Goal: Task Accomplishment & Management: Complete application form

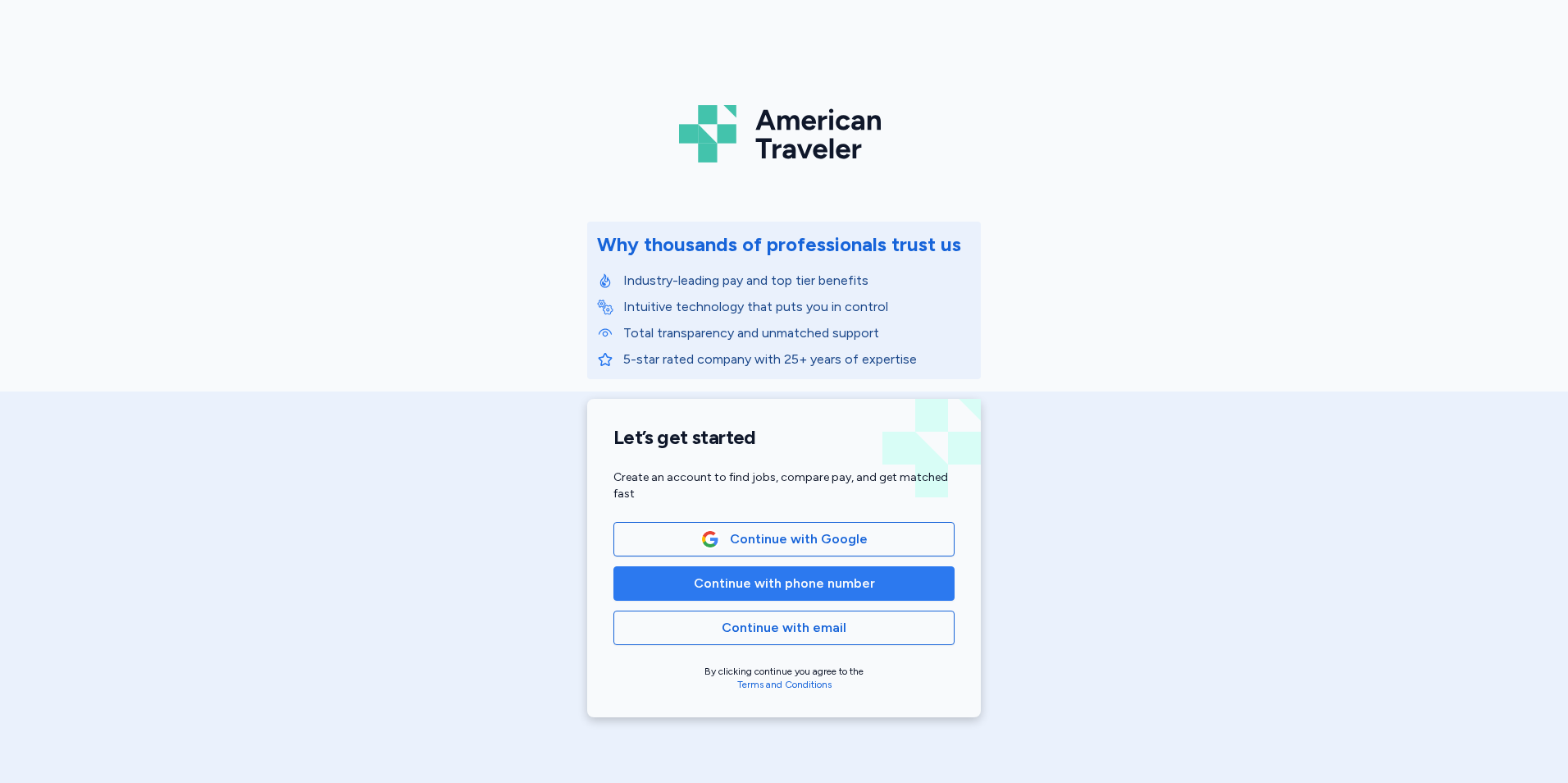
click at [745, 585] on span "Continue with phone number" at bounding box center [784, 583] width 182 height 20
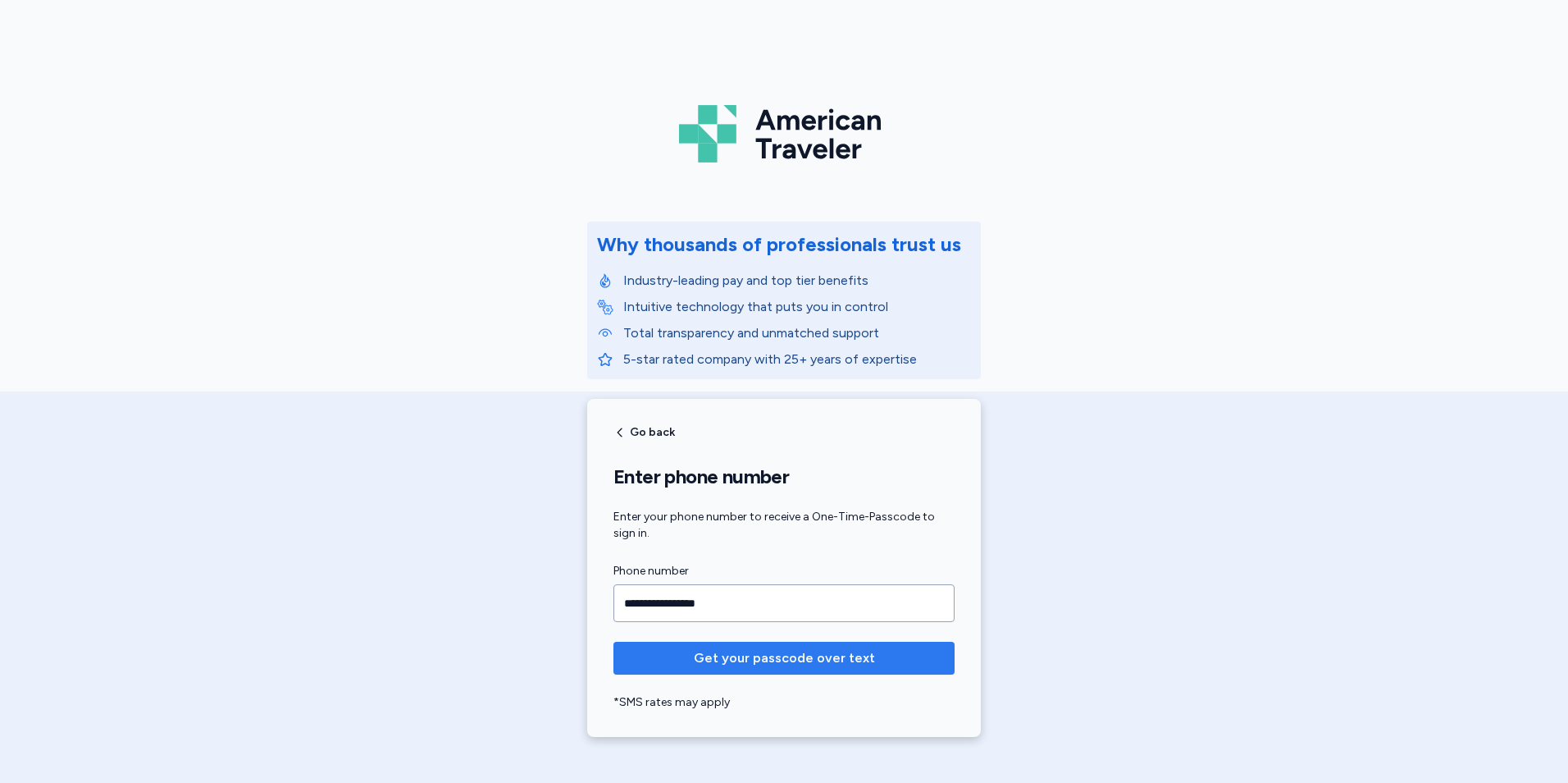
type input "**********"
click at [729, 663] on span "Get your passcode over text" at bounding box center [784, 658] width 182 height 20
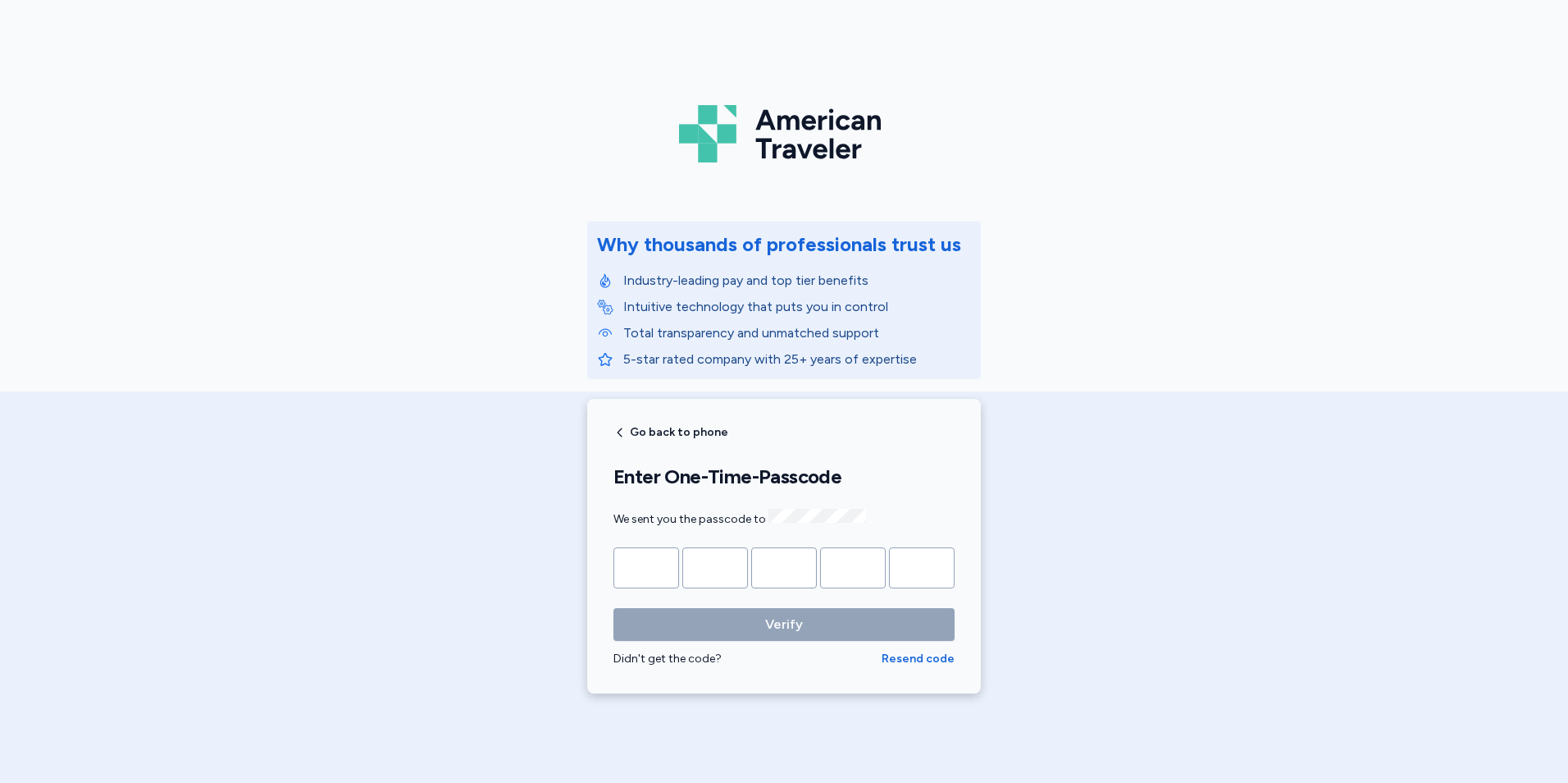
type input "*"
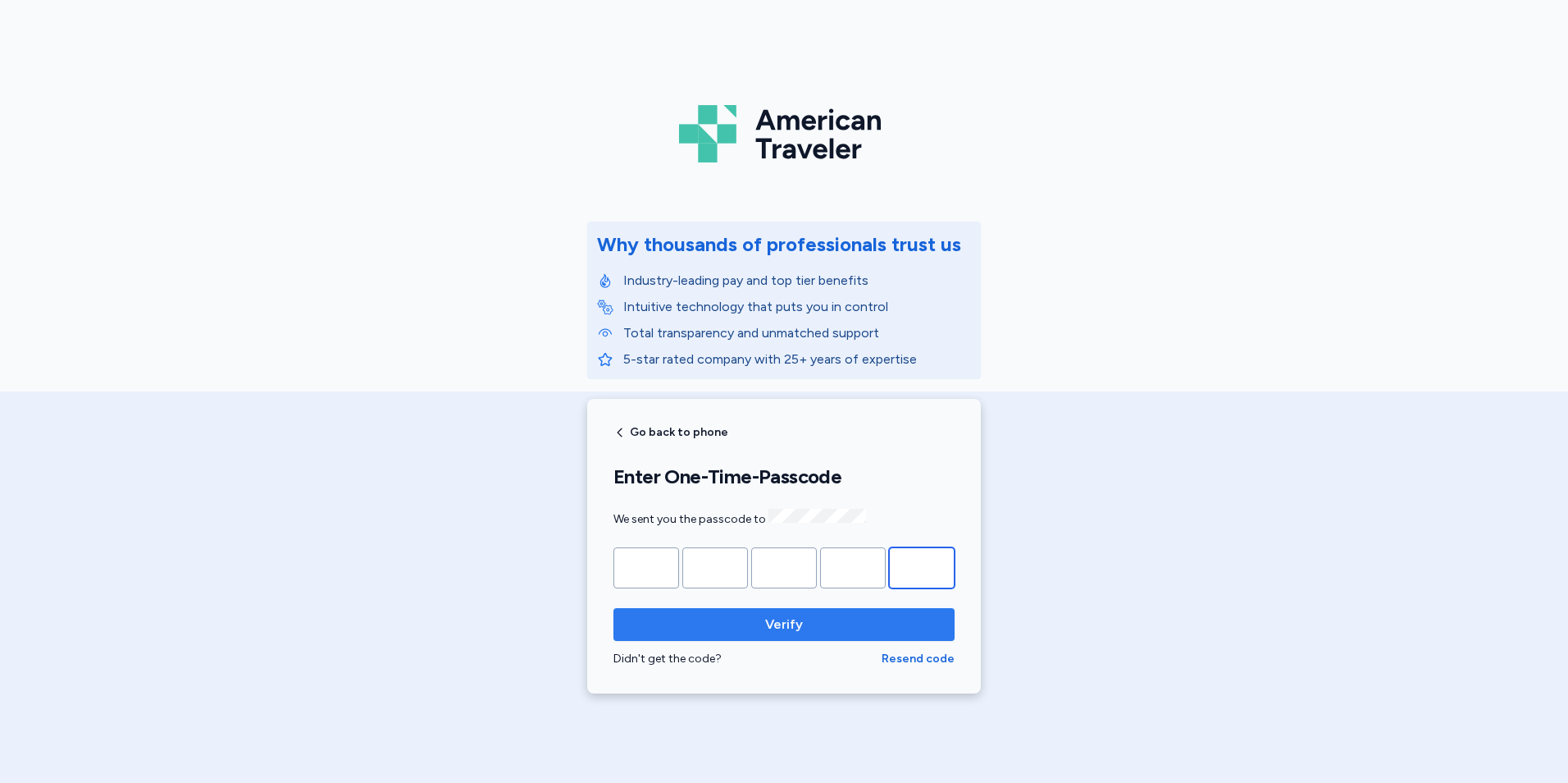
type input "*"
click at [756, 621] on span "Verify" at bounding box center [784, 625] width 315 height 20
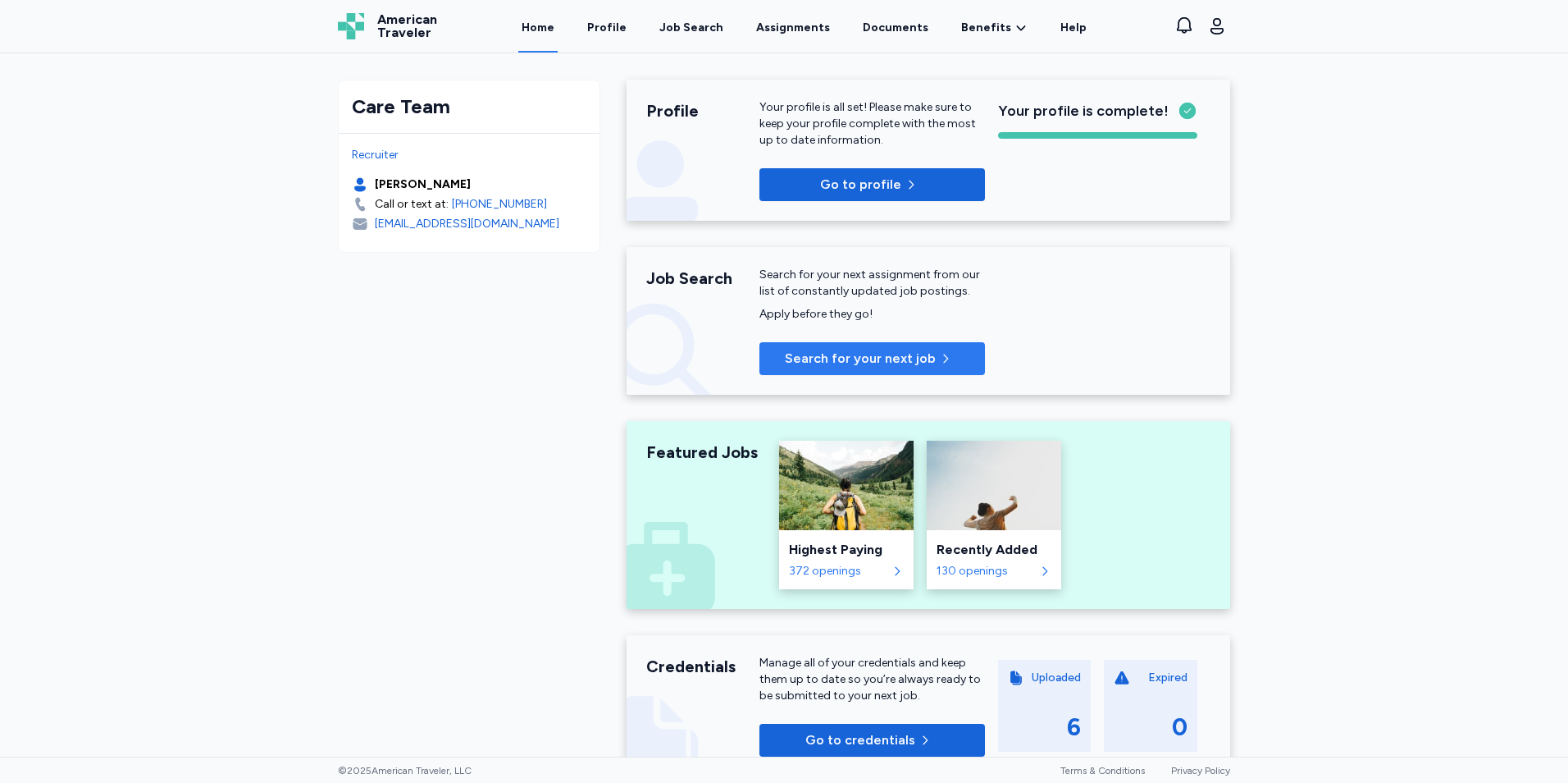
click at [795, 368] on button "Search for your next job" at bounding box center [872, 358] width 226 height 33
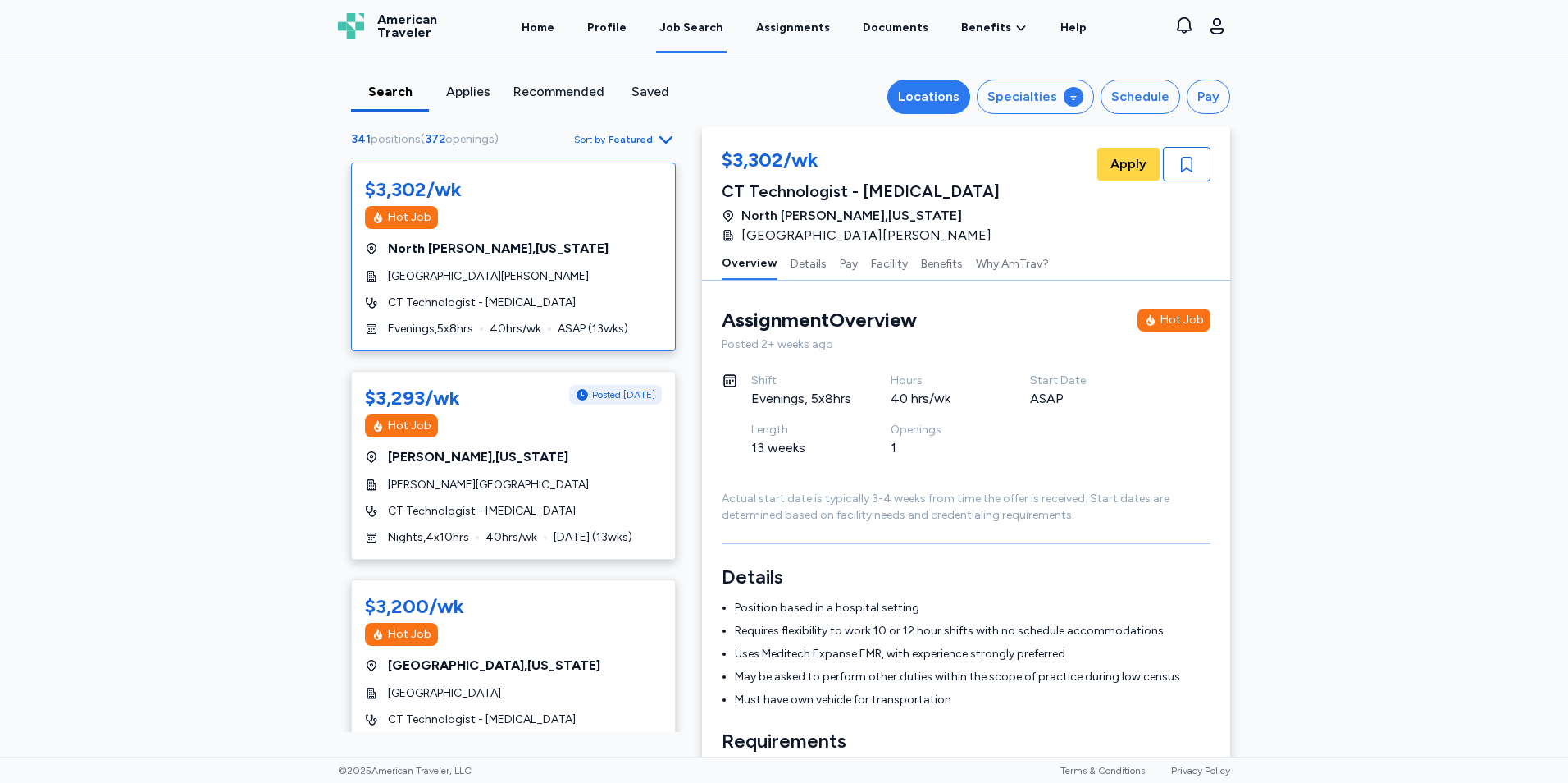
click at [920, 97] on div "Locations" at bounding box center [929, 97] width 61 height 20
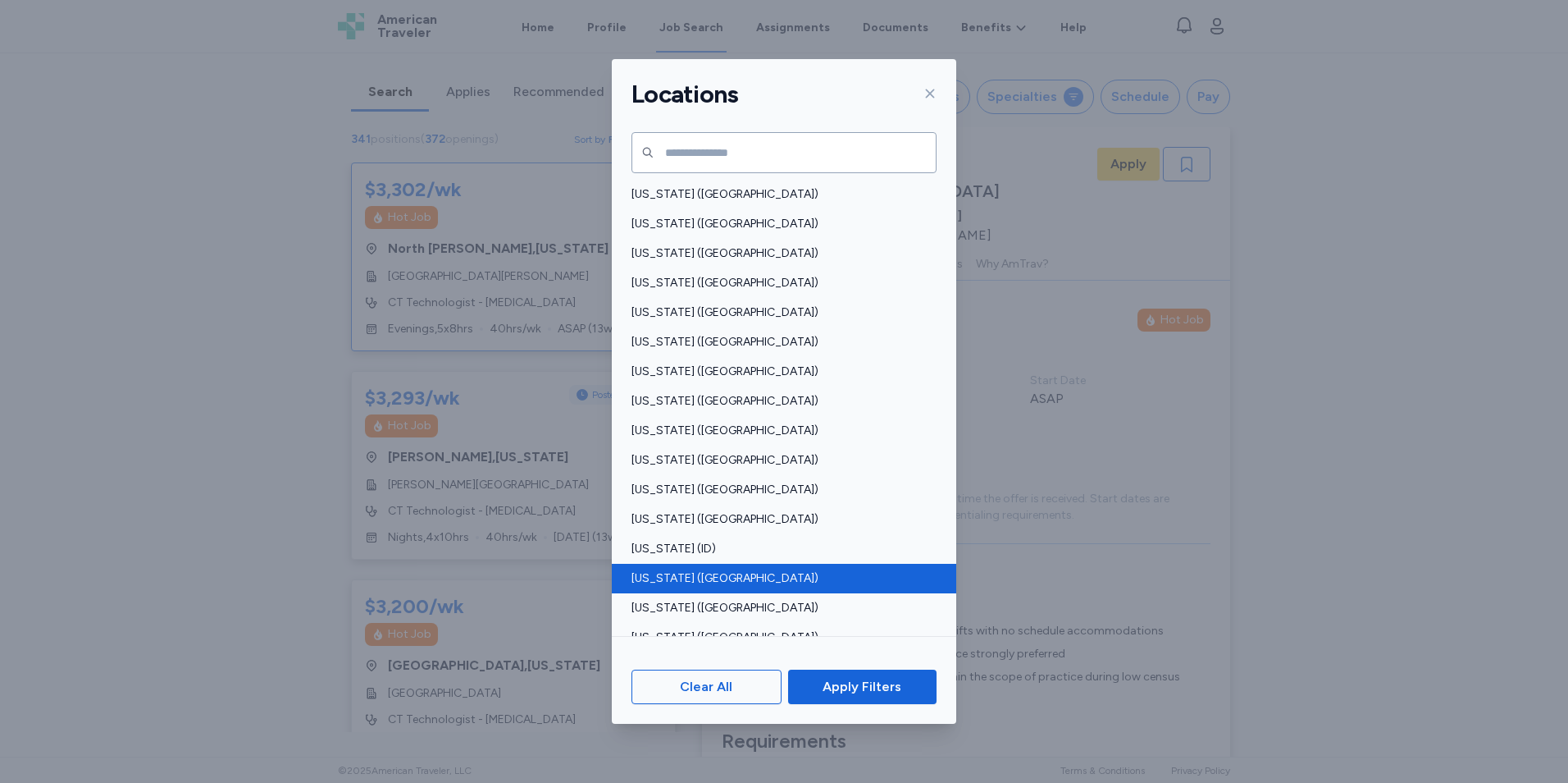
scroll to position [492, 0]
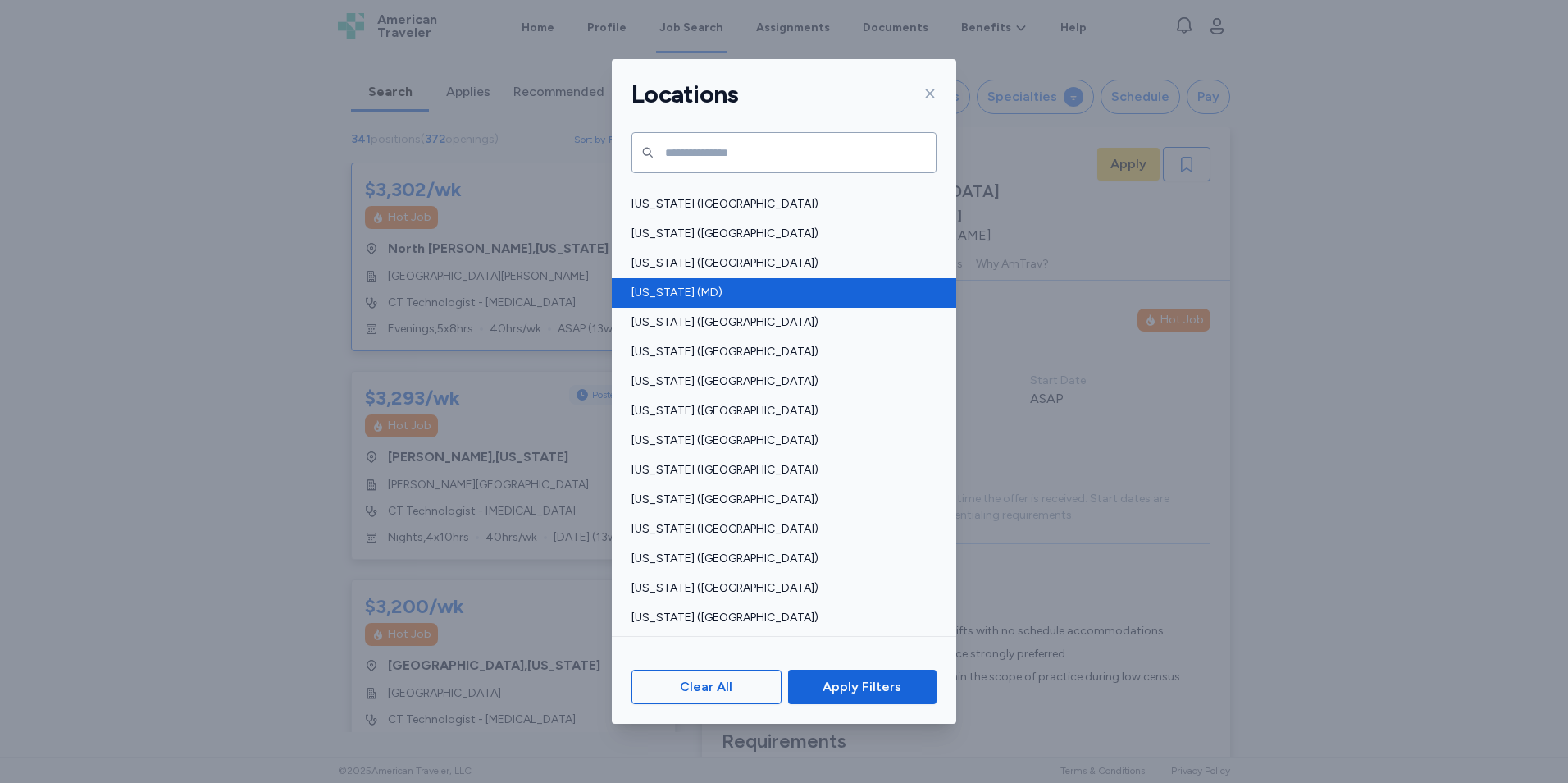
click at [653, 298] on span "[US_STATE] (MD)" at bounding box center [779, 293] width 296 height 16
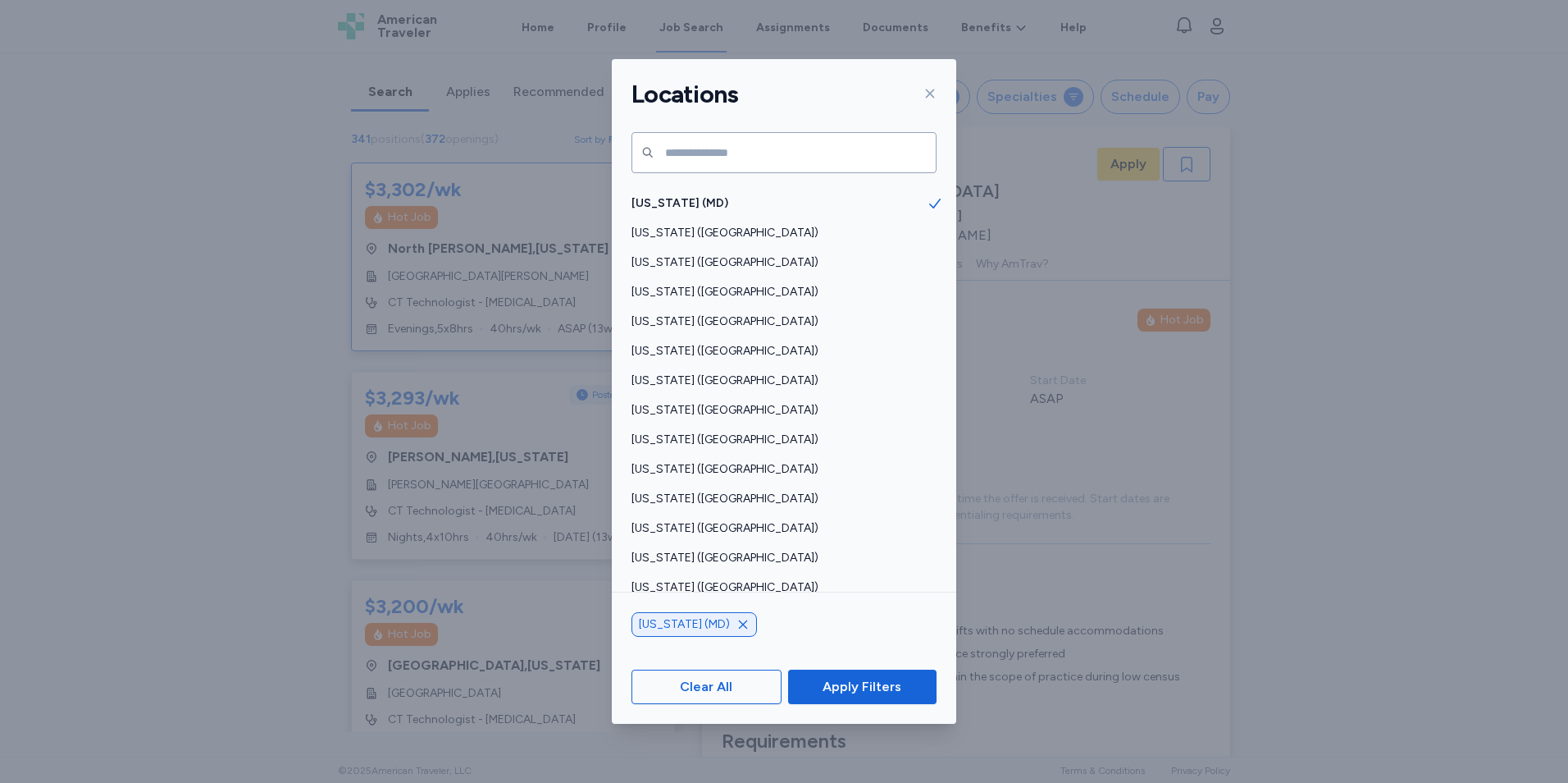
scroll to position [820, 0]
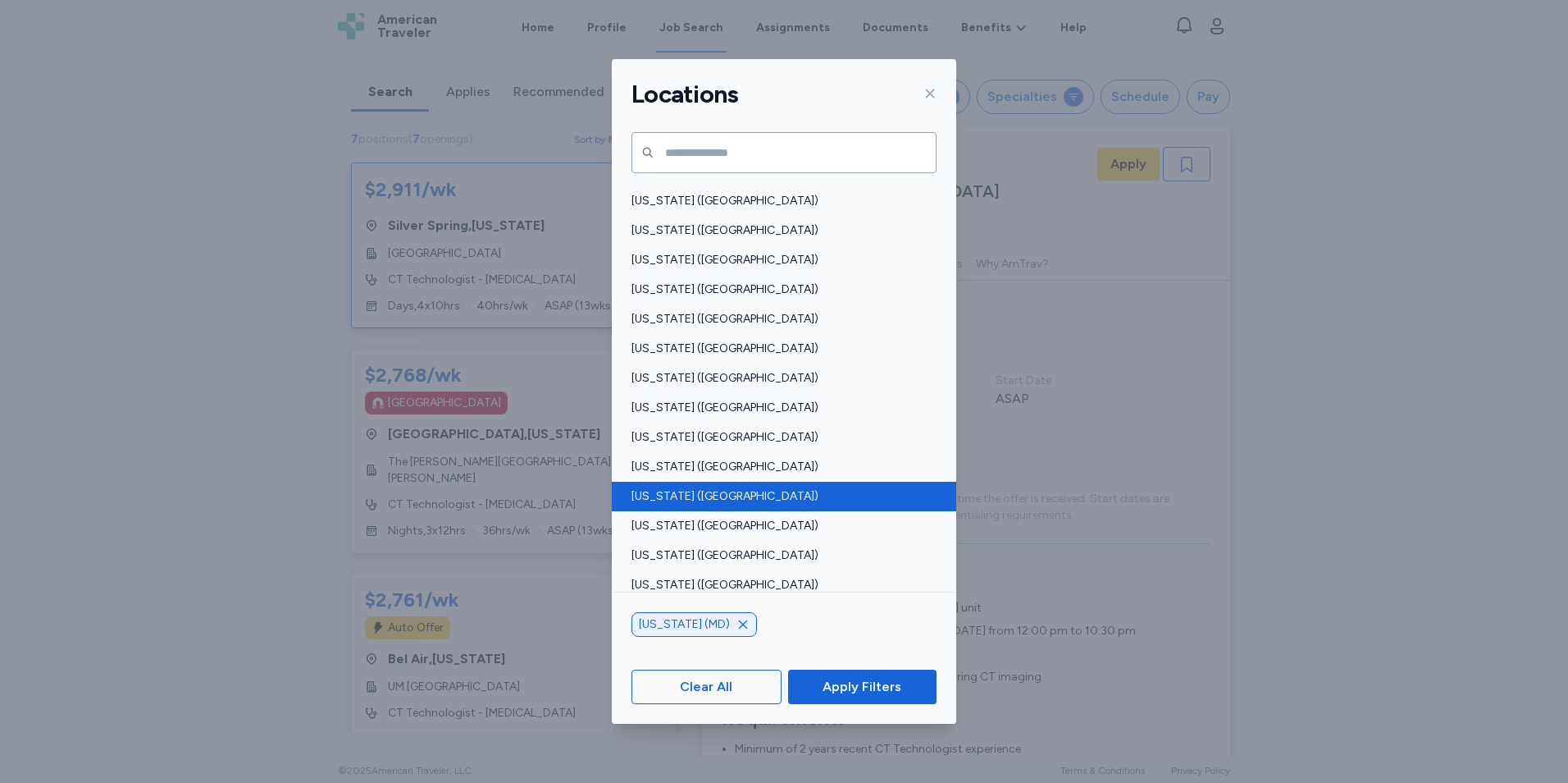
scroll to position [2, 0]
click at [653, 489] on span "[US_STATE] ([GEOGRAPHIC_DATA])" at bounding box center [779, 496] width 296 height 16
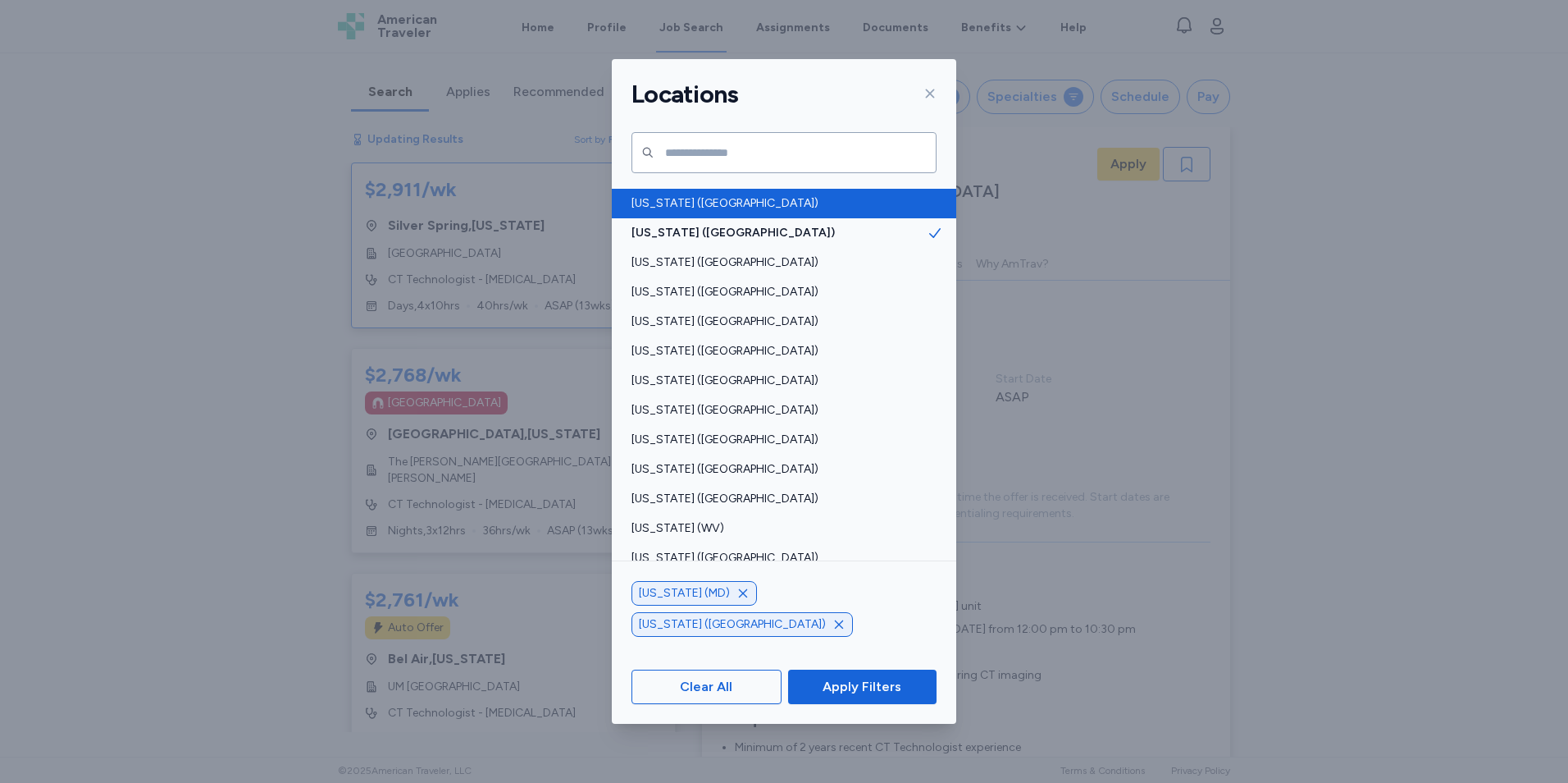
scroll to position [1095, 0]
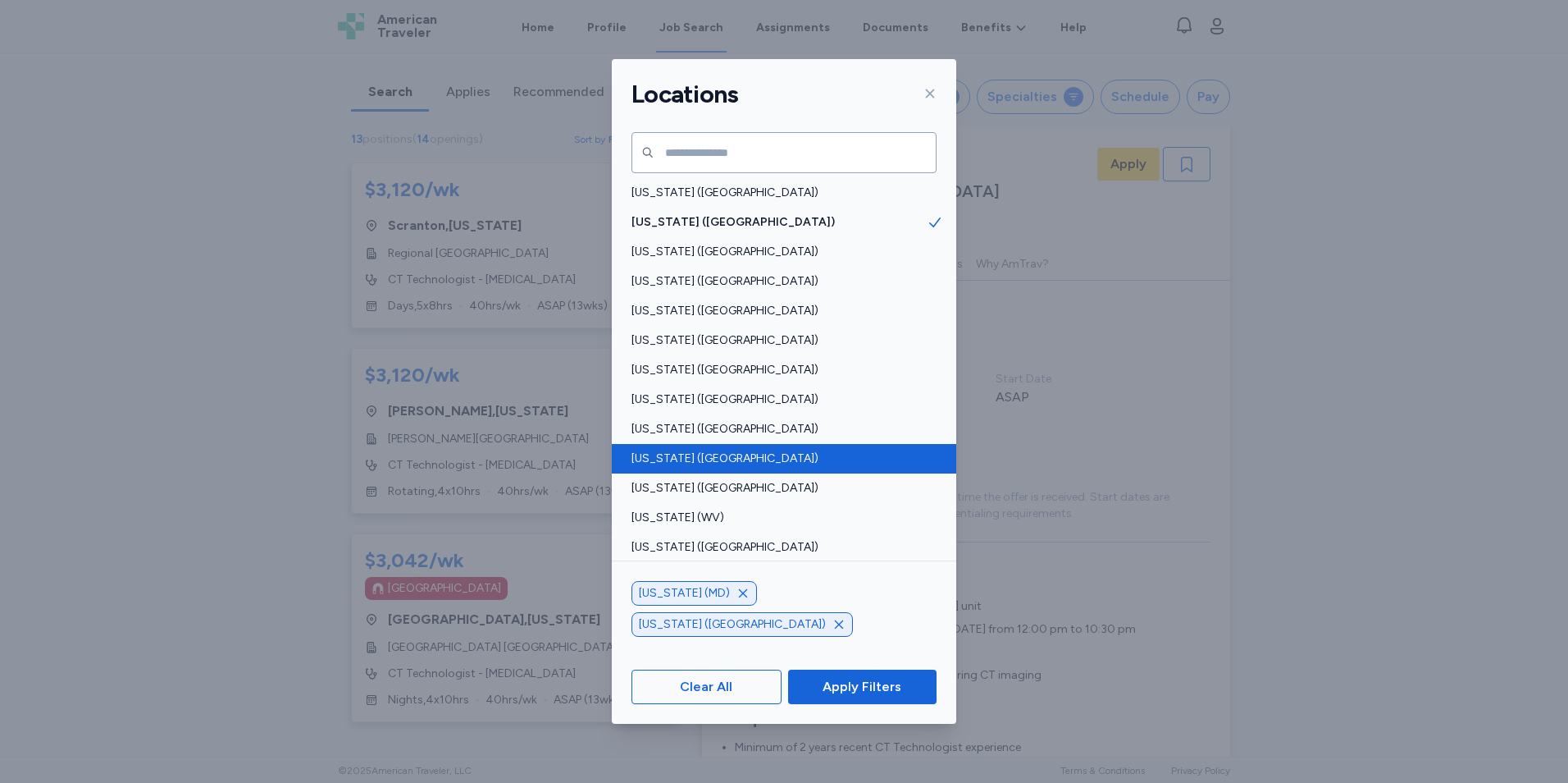
click at [671, 464] on span "[US_STATE] ([GEOGRAPHIC_DATA])" at bounding box center [779, 458] width 296 height 16
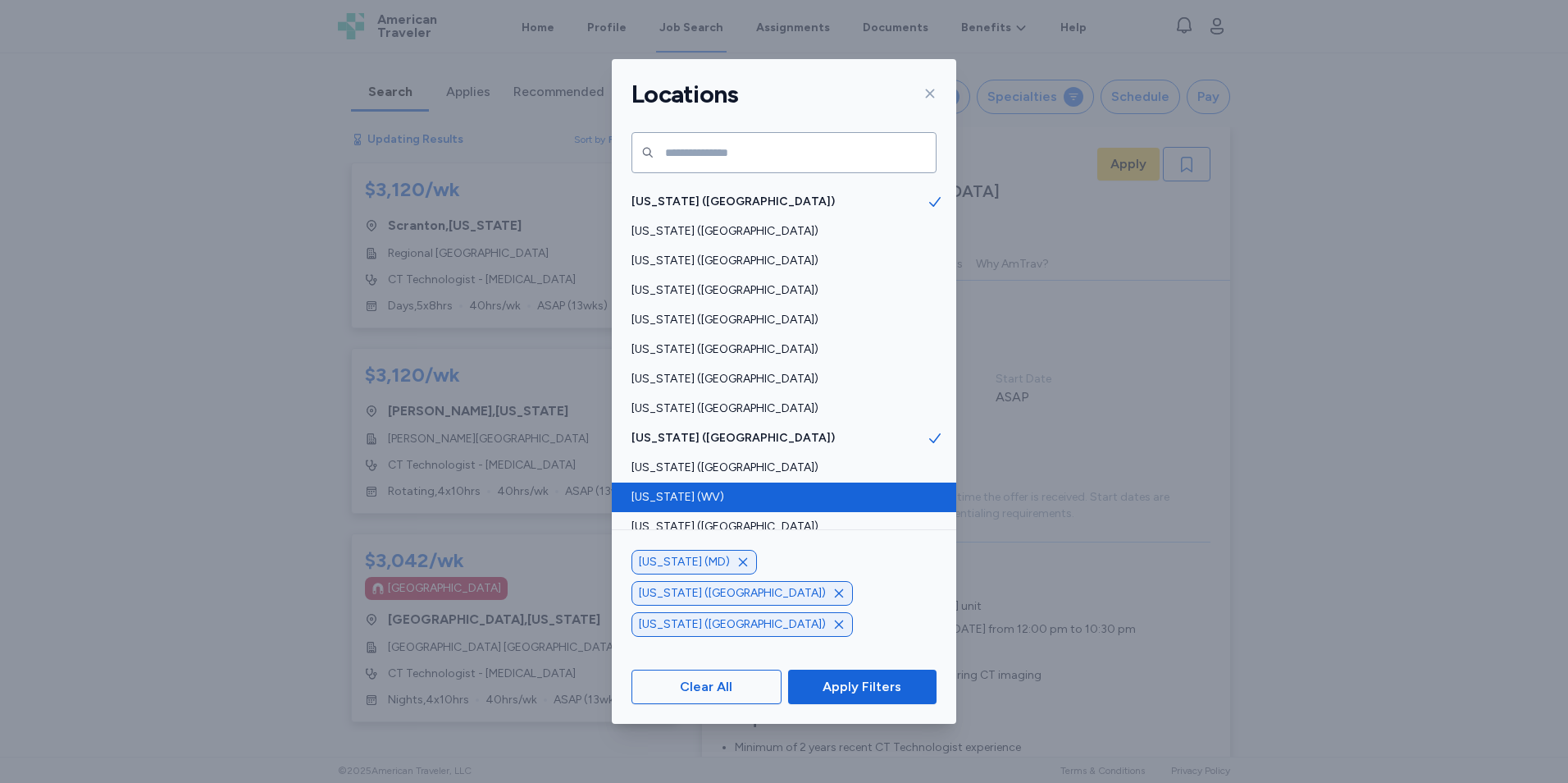
scroll to position [1126, 0]
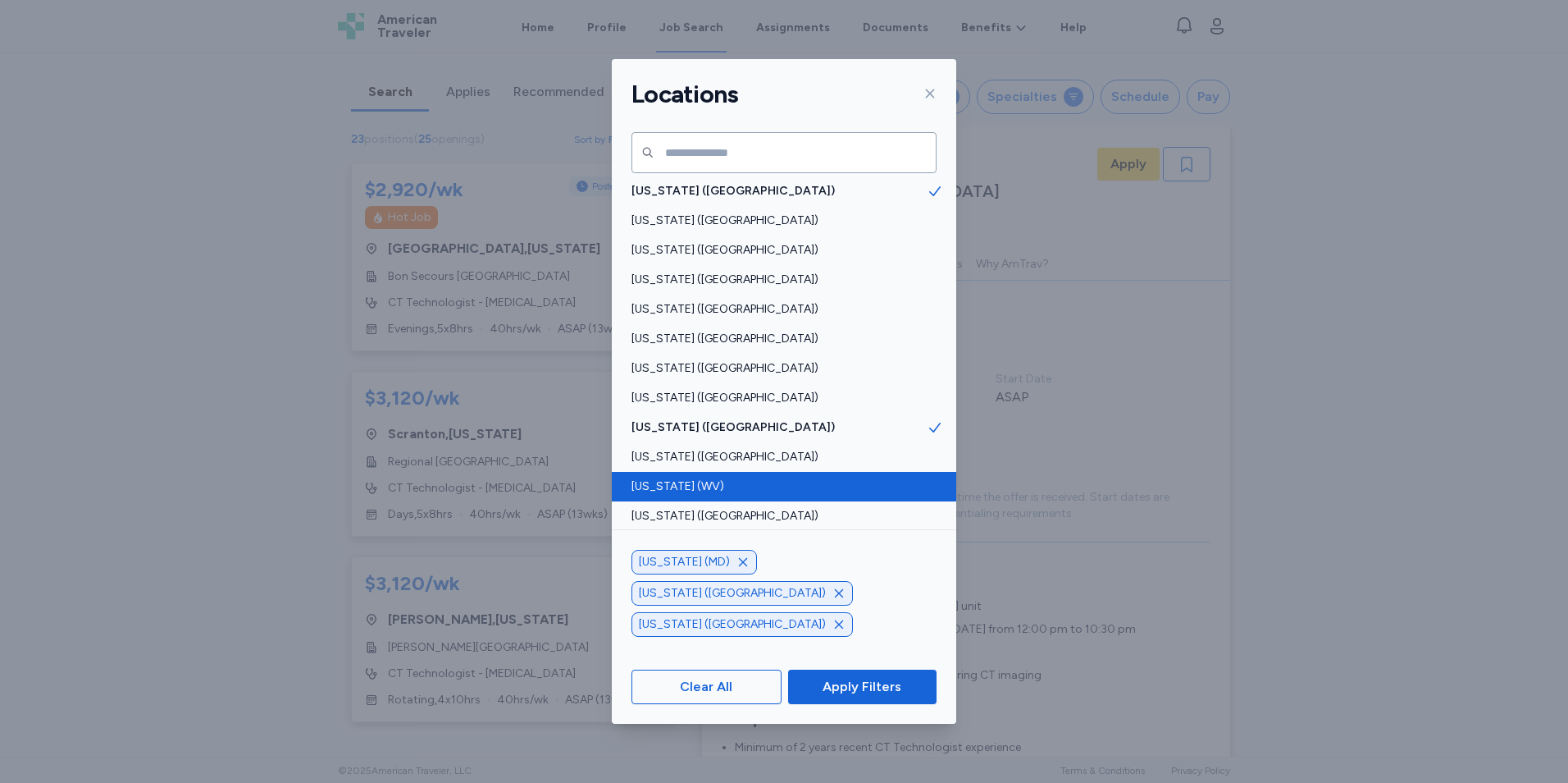
click at [671, 486] on span "[US_STATE] (WV)" at bounding box center [779, 486] width 296 height 16
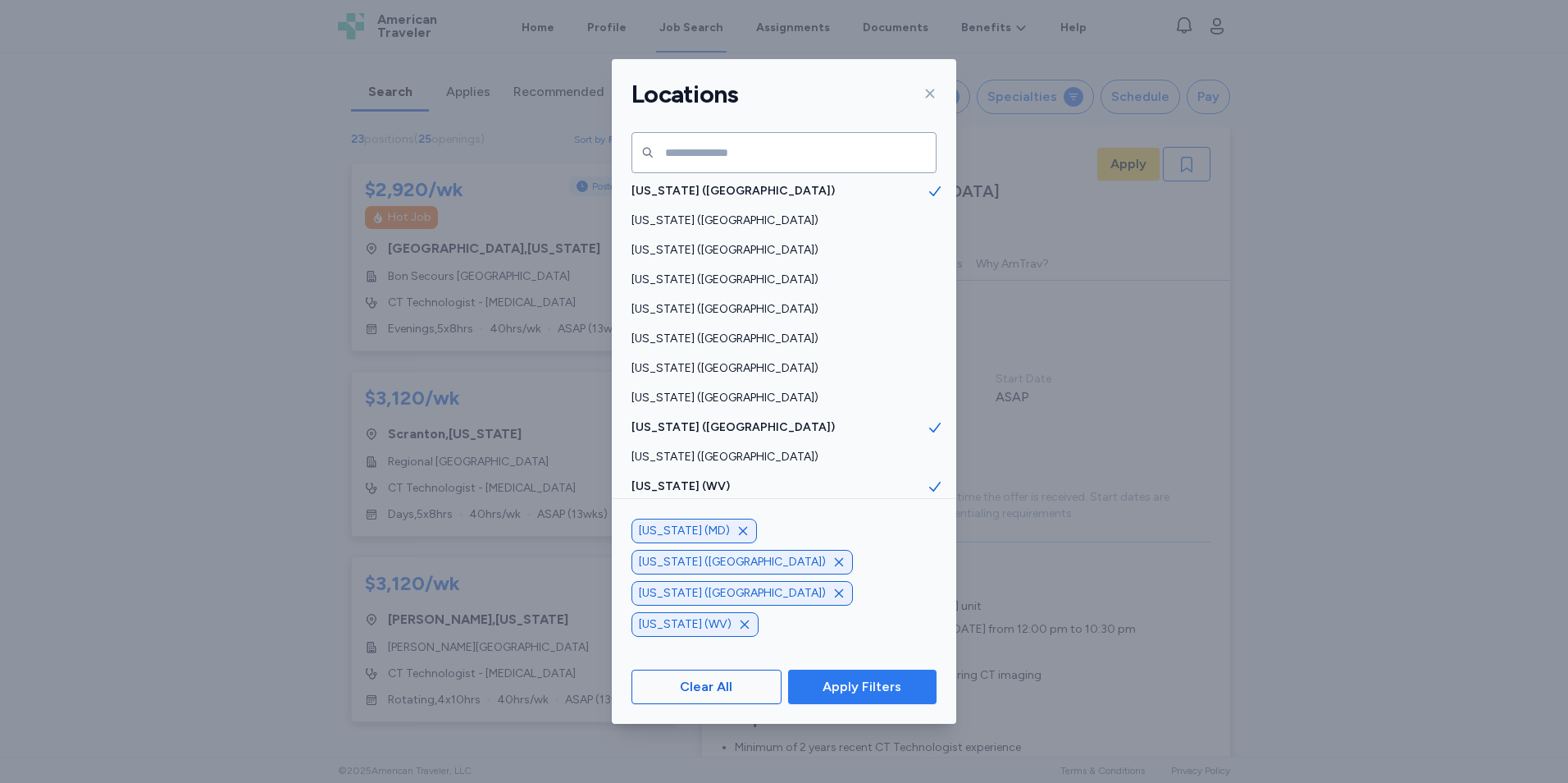
click at [855, 692] on span "Apply Filters" at bounding box center [861, 687] width 79 height 20
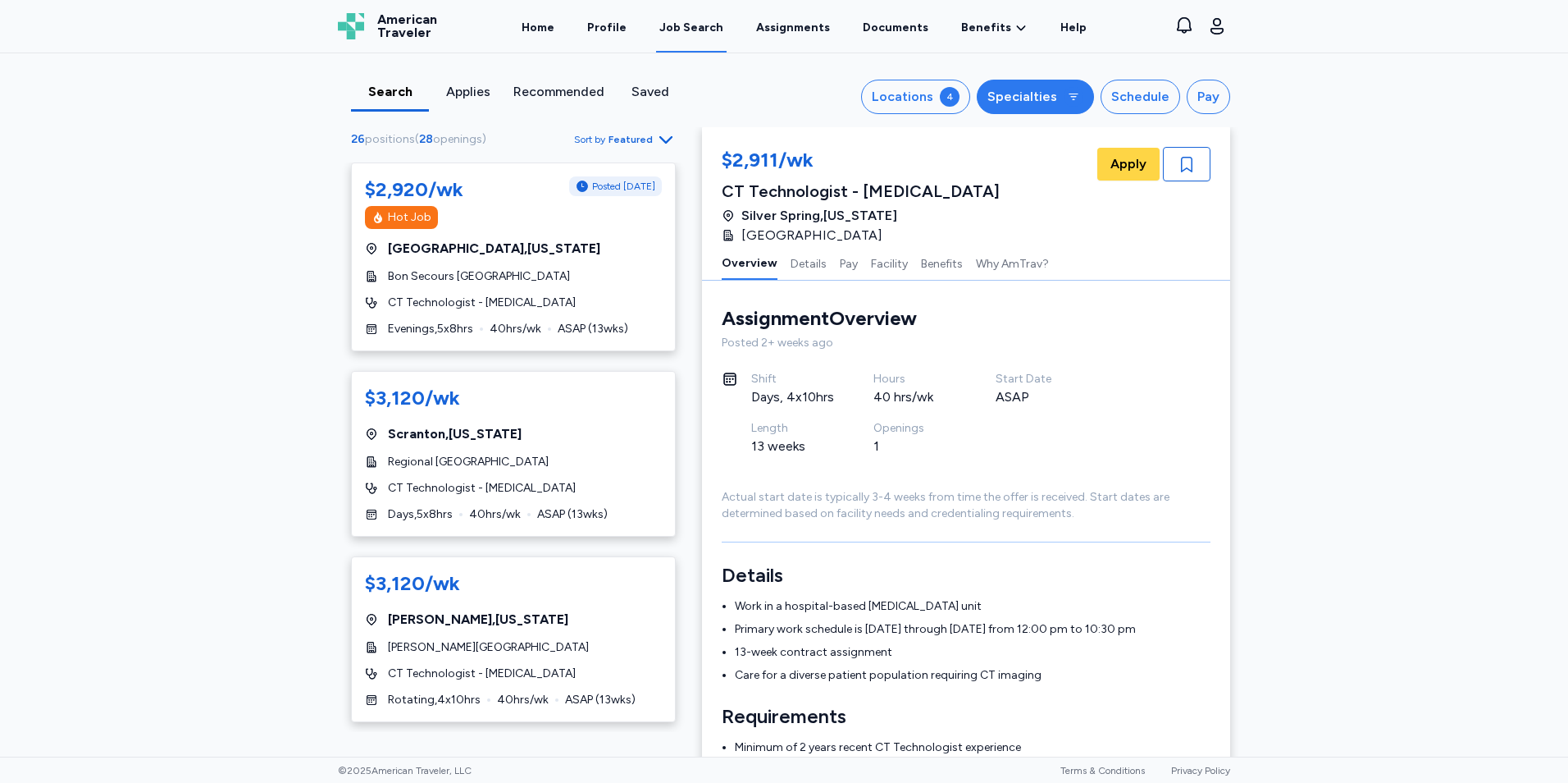
click at [1025, 90] on div "Specialties" at bounding box center [1022, 97] width 70 height 20
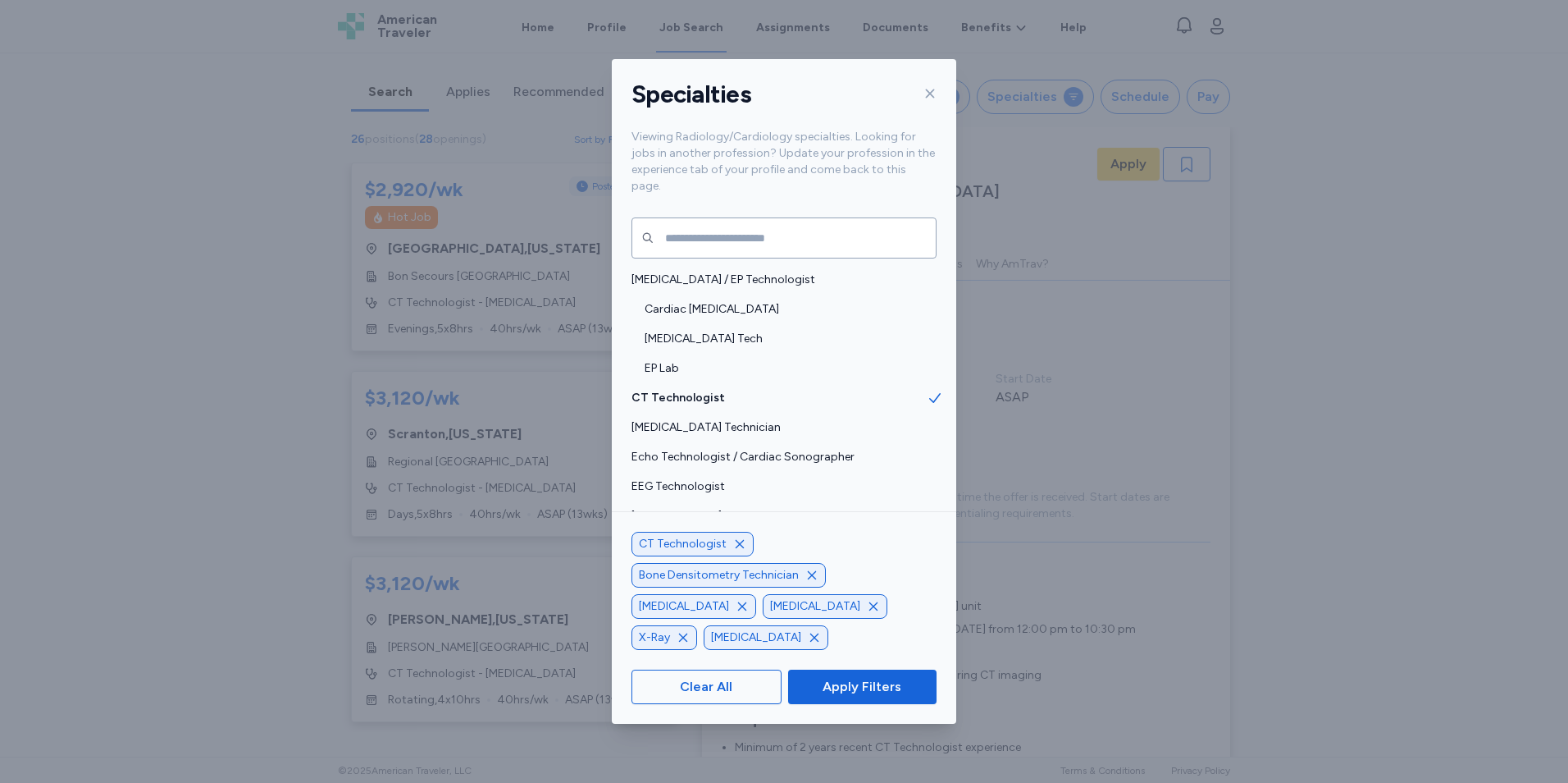
click at [734, 551] on icon "button" at bounding box center [739, 543] width 14 height 14
click at [843, 688] on span "Apply Filters" at bounding box center [861, 687] width 79 height 20
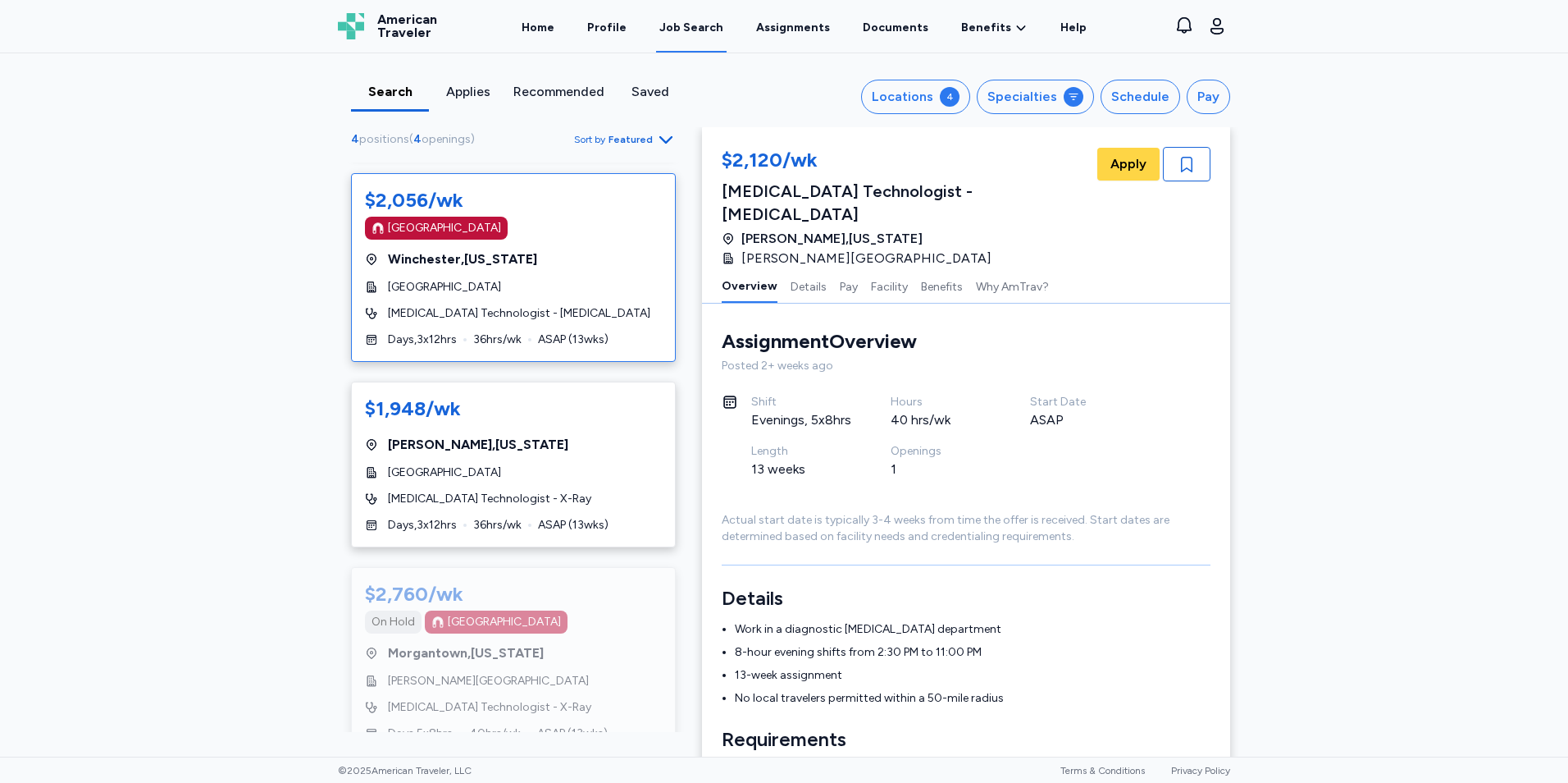
scroll to position [218, 0]
